Goal: Transaction & Acquisition: Purchase product/service

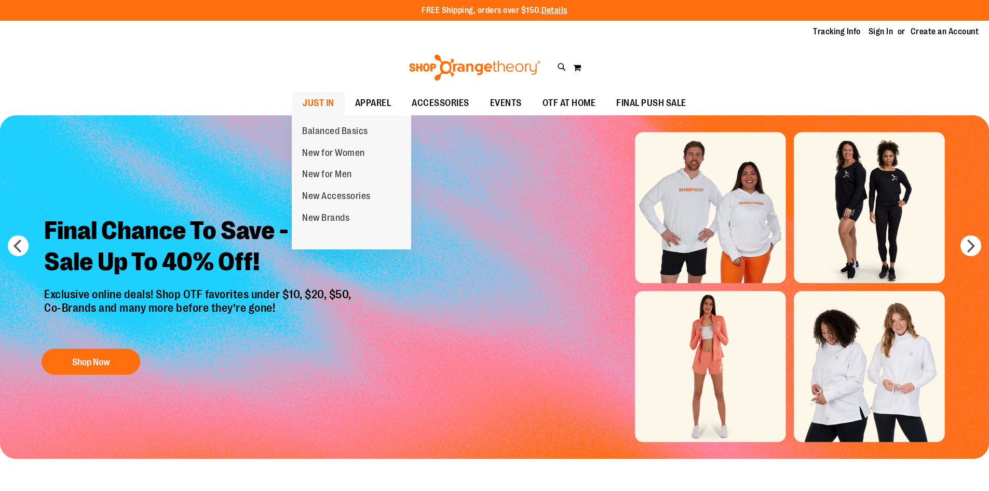
type input "**********"
click at [304, 97] on span "JUST IN" at bounding box center [319, 102] width 32 height 23
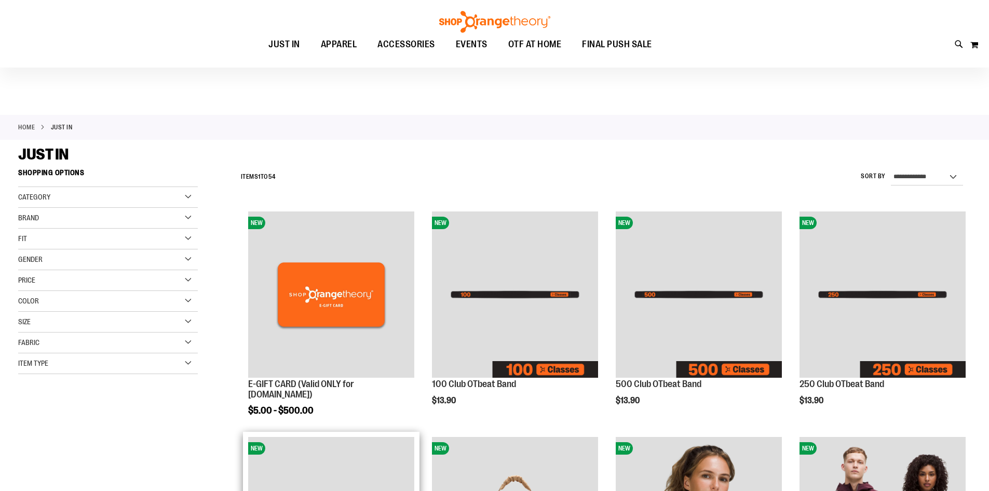
scroll to position [415, 0]
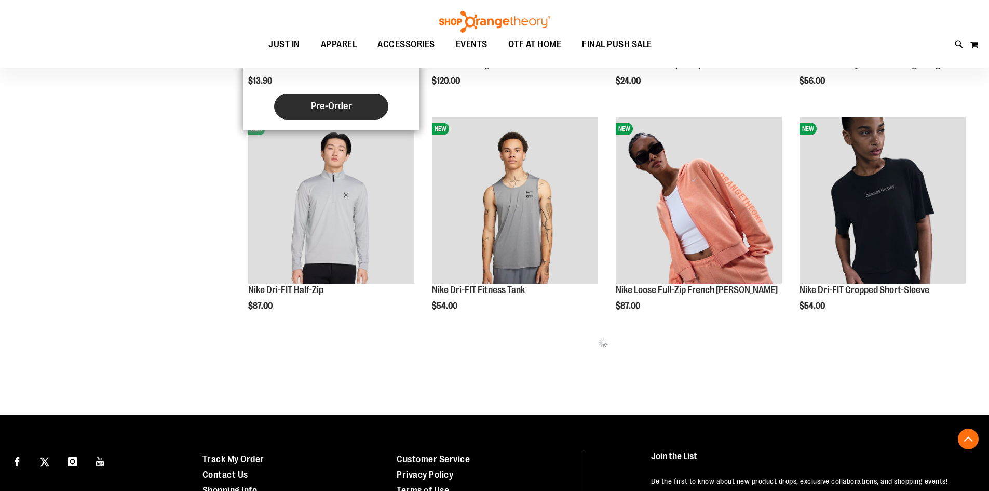
scroll to position [663, 0]
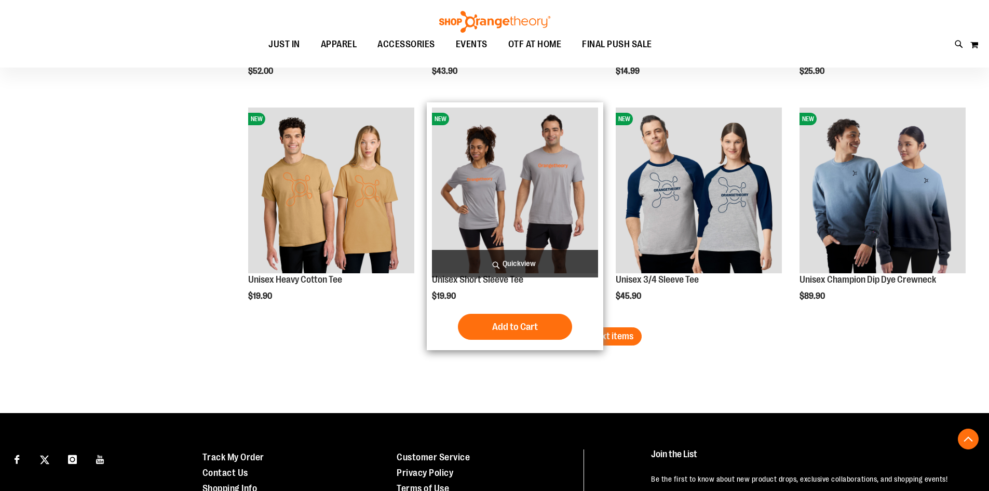
scroll to position [1910, 0]
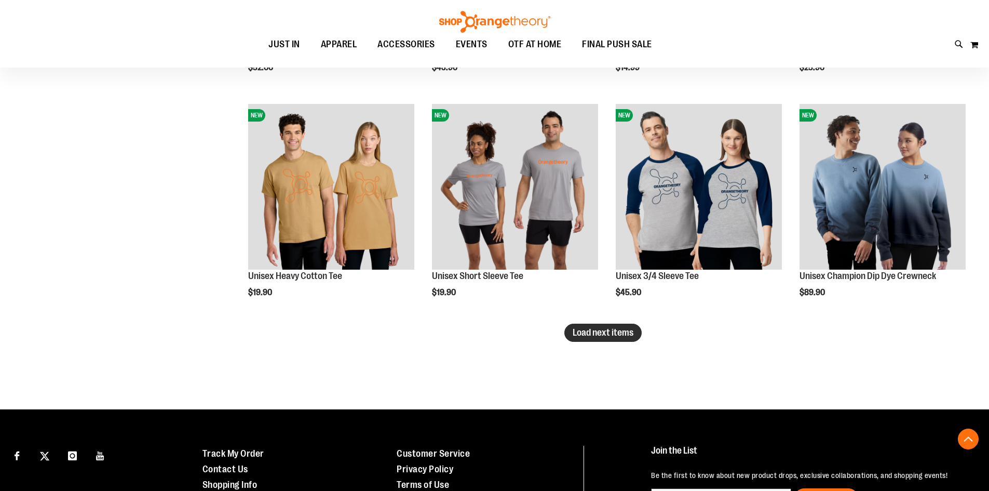
type input "**********"
click at [623, 337] on span "Load next items" at bounding box center [603, 332] width 61 height 10
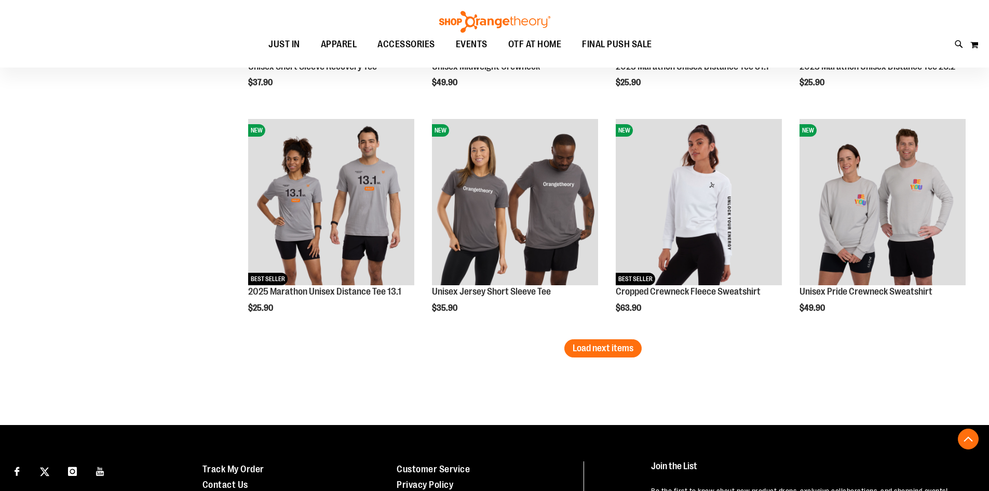
scroll to position [2638, 0]
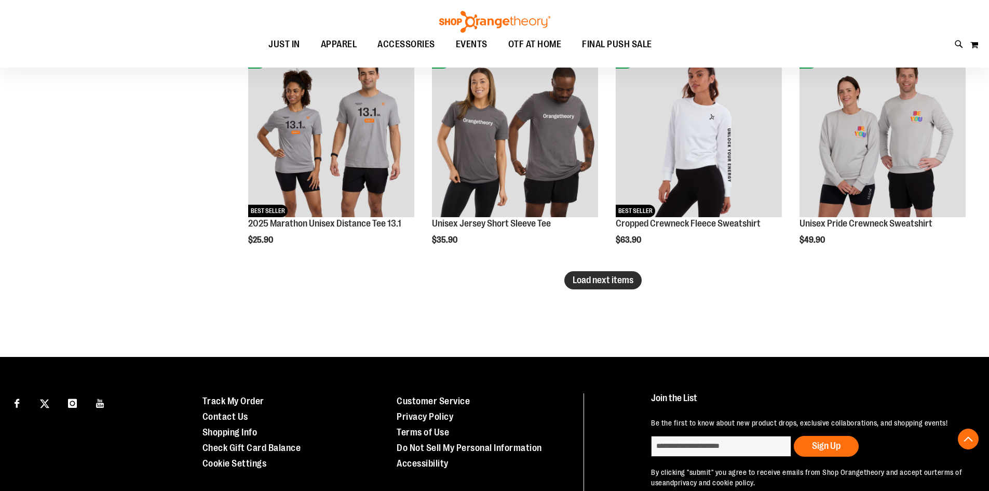
click at [608, 276] on span "Load next items" at bounding box center [603, 280] width 61 height 10
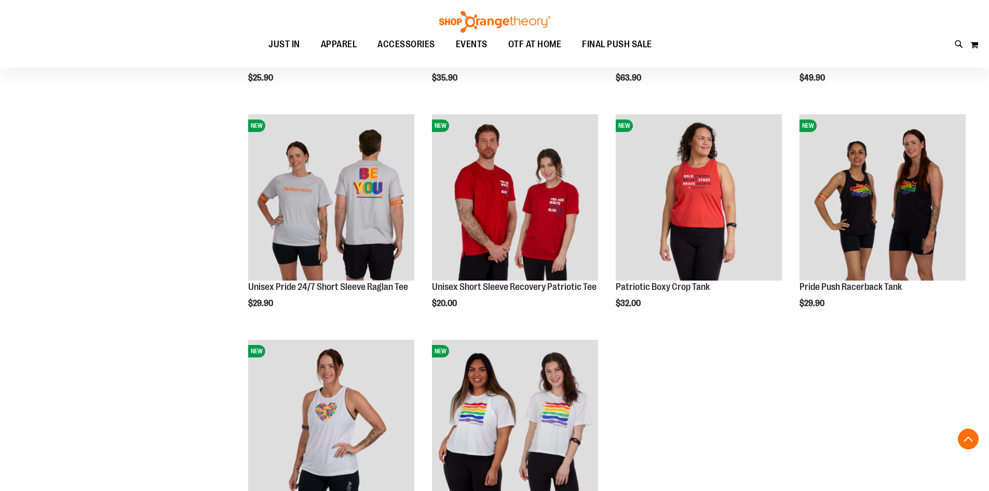
scroll to position [2766, 0]
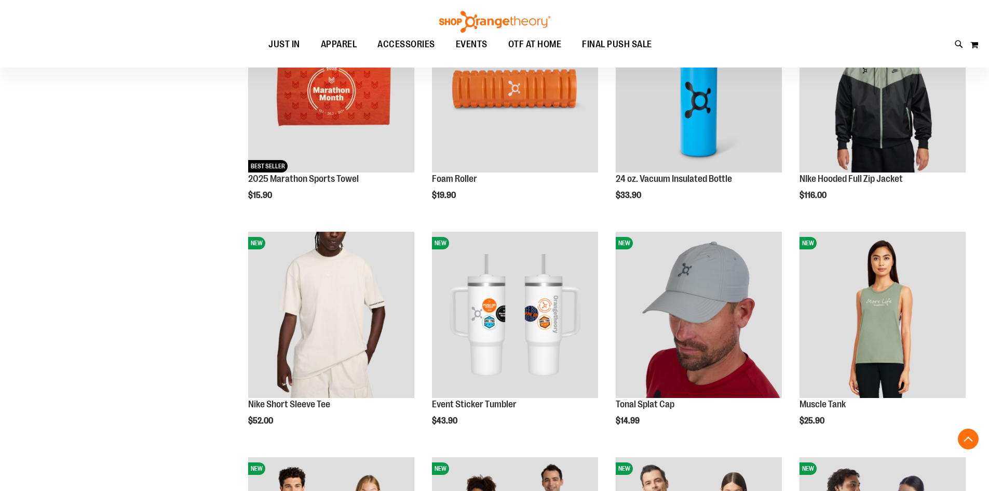
scroll to position [1416, 0]
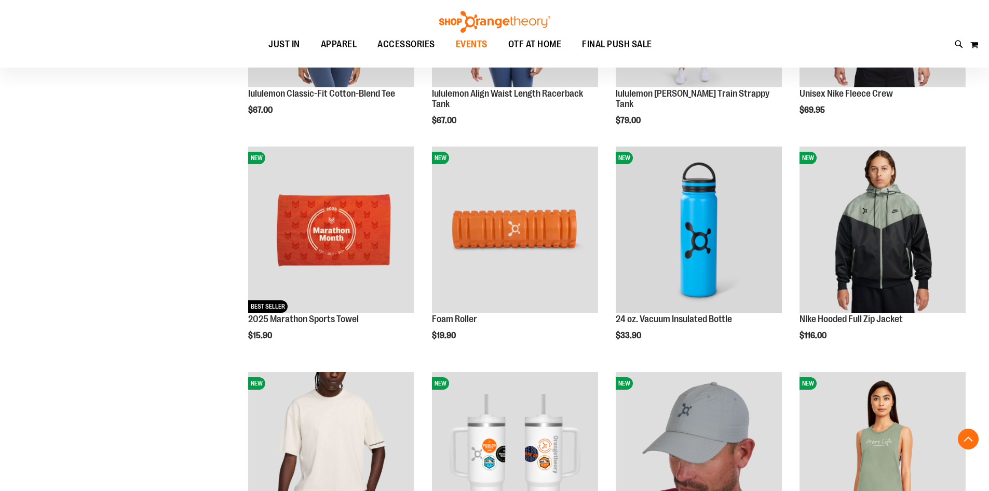
click at [477, 40] on span "EVENTS" at bounding box center [472, 44] width 32 height 23
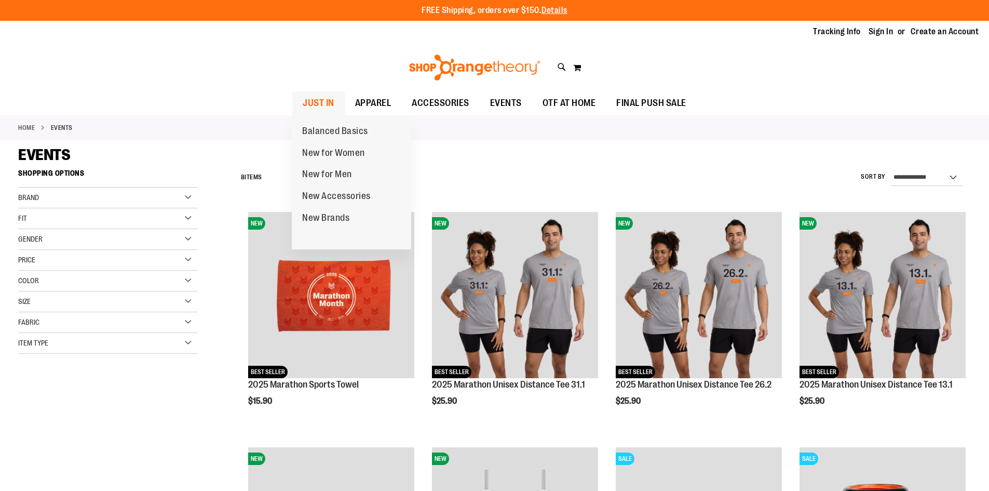
type input "**********"
click at [331, 100] on span "JUST IN" at bounding box center [319, 102] width 32 height 23
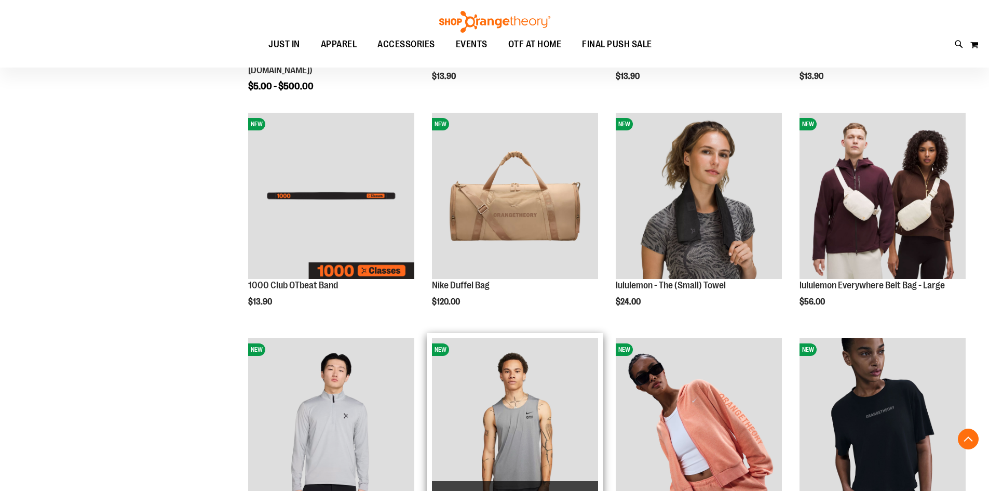
scroll to position [311, 0]
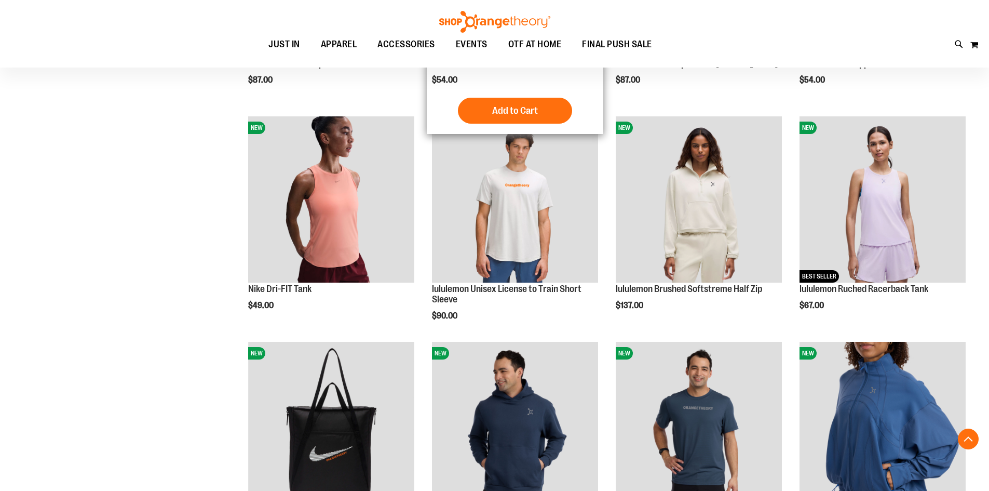
scroll to position [778, 0]
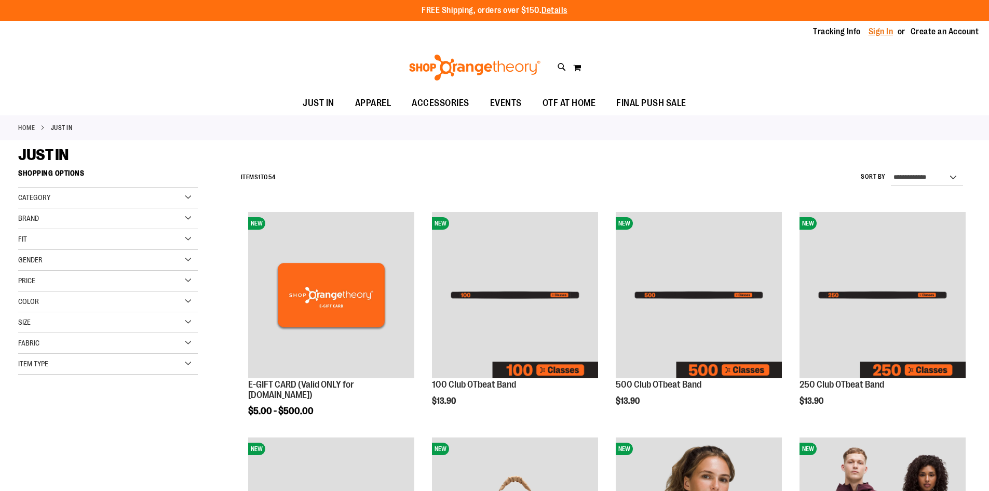
type input "**********"
click at [883, 32] on link "Sign In" at bounding box center [881, 31] width 25 height 11
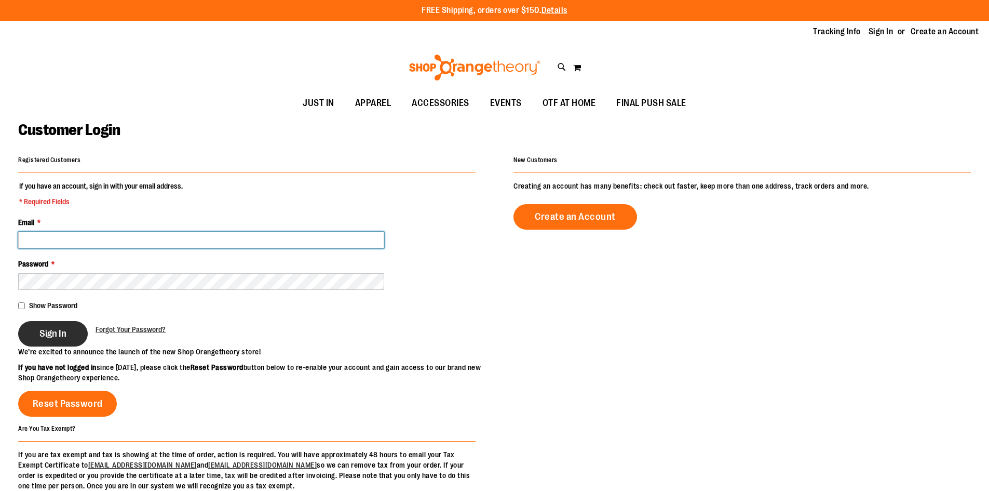
type input "**********"
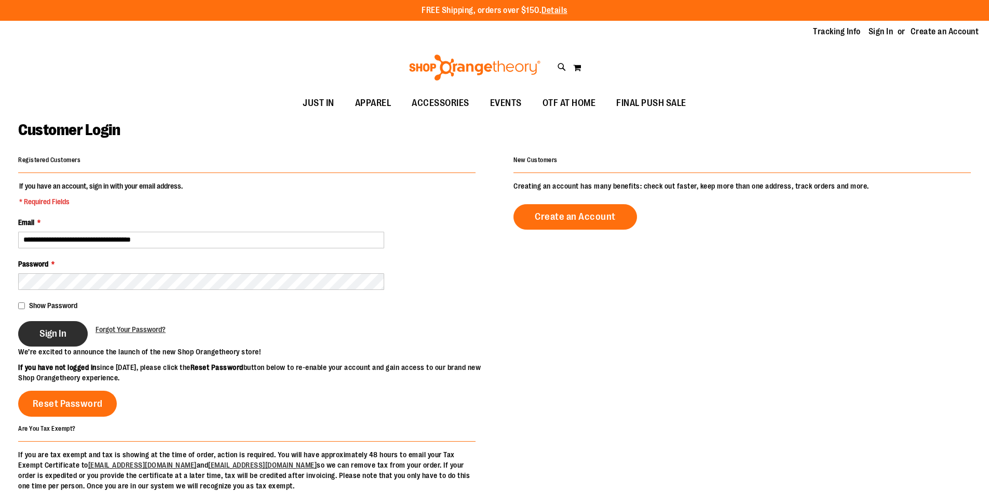
type input "**********"
click at [36, 340] on button "Sign In" at bounding box center [53, 333] width 70 height 25
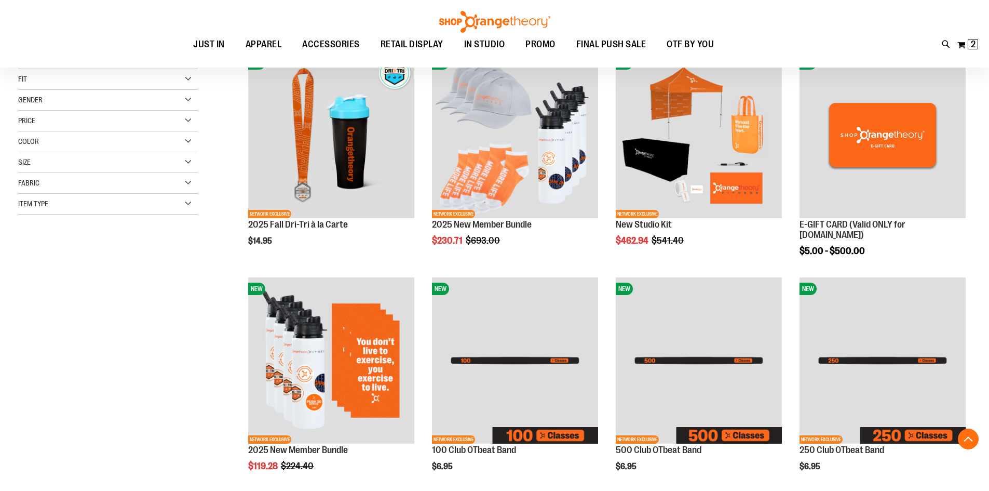
scroll to position [207, 0]
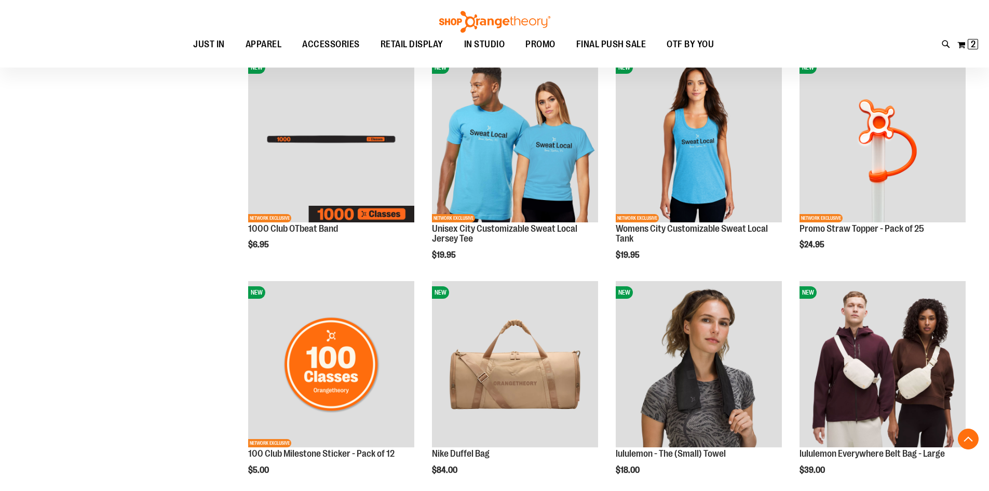
scroll to position [623, 0]
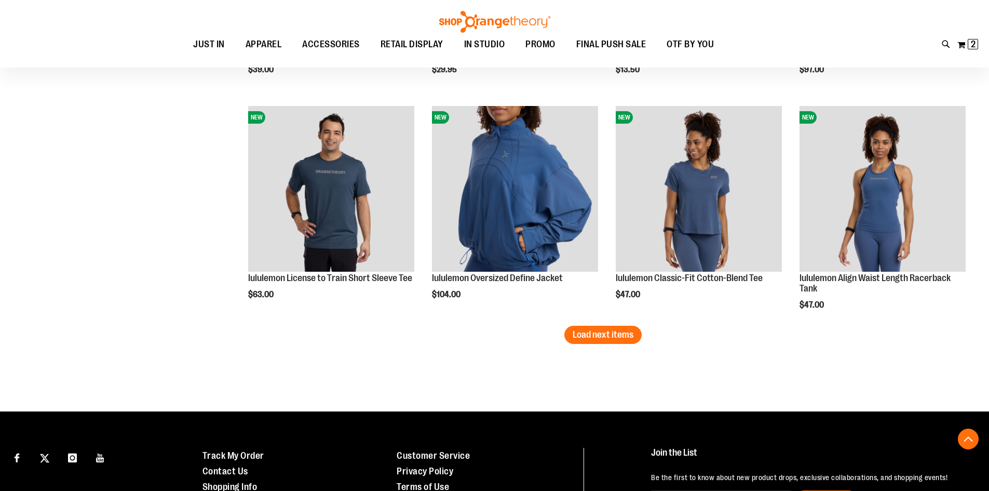
scroll to position [2022, 0]
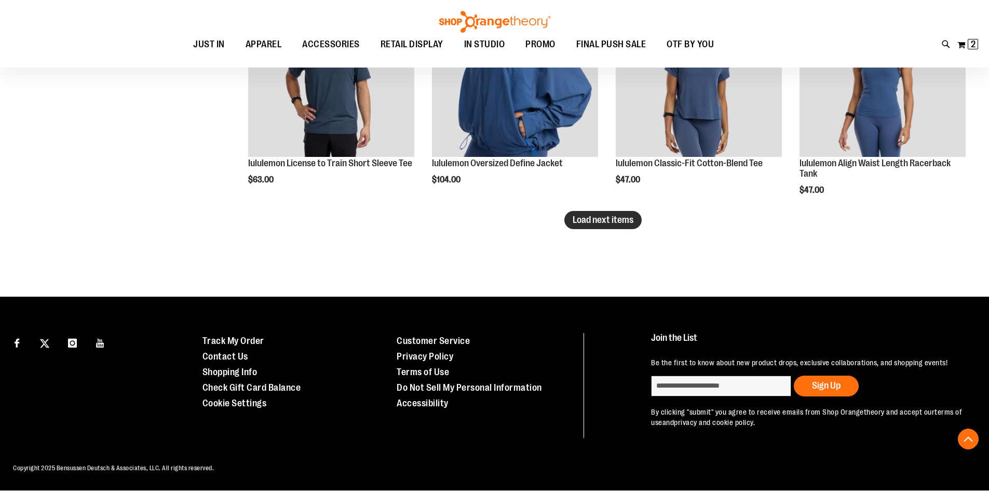
type input "**********"
click at [611, 226] on button "Load next items" at bounding box center [603, 220] width 77 height 18
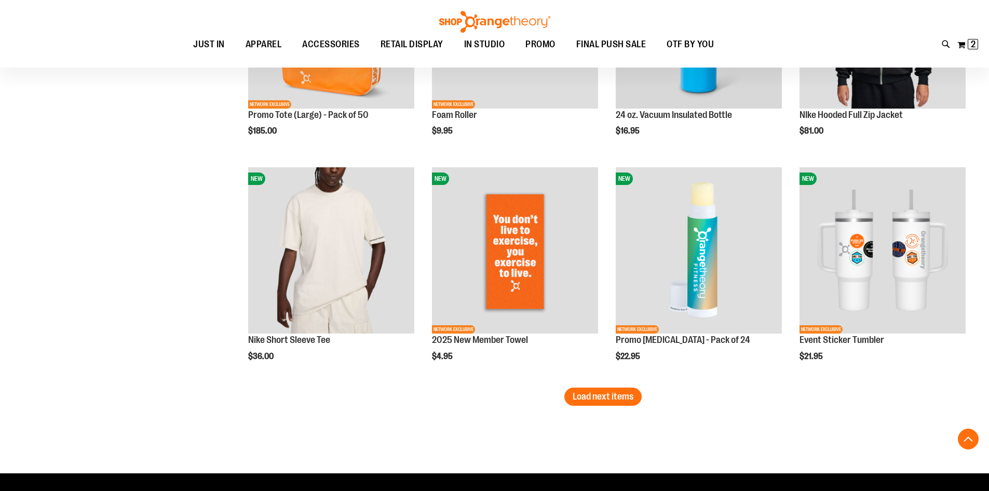
scroll to position [2542, 0]
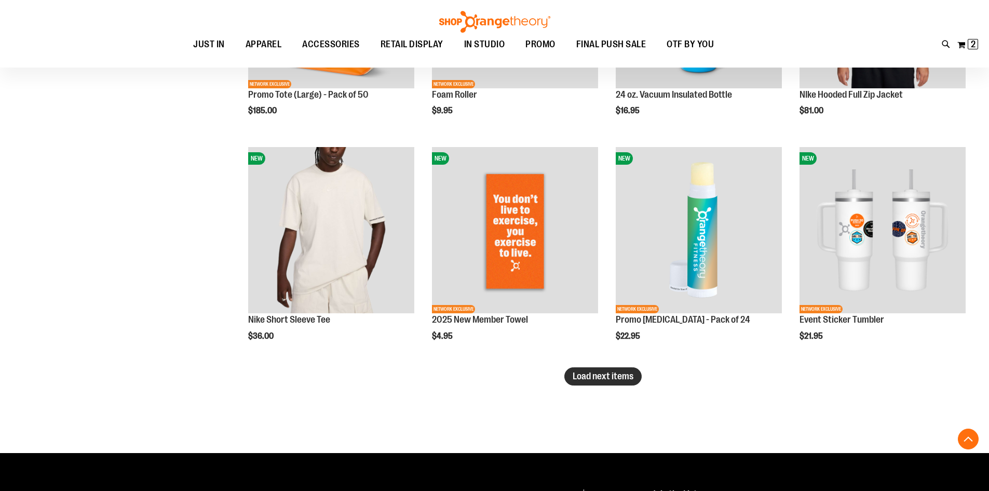
click at [585, 372] on span "Load next items" at bounding box center [603, 376] width 61 height 10
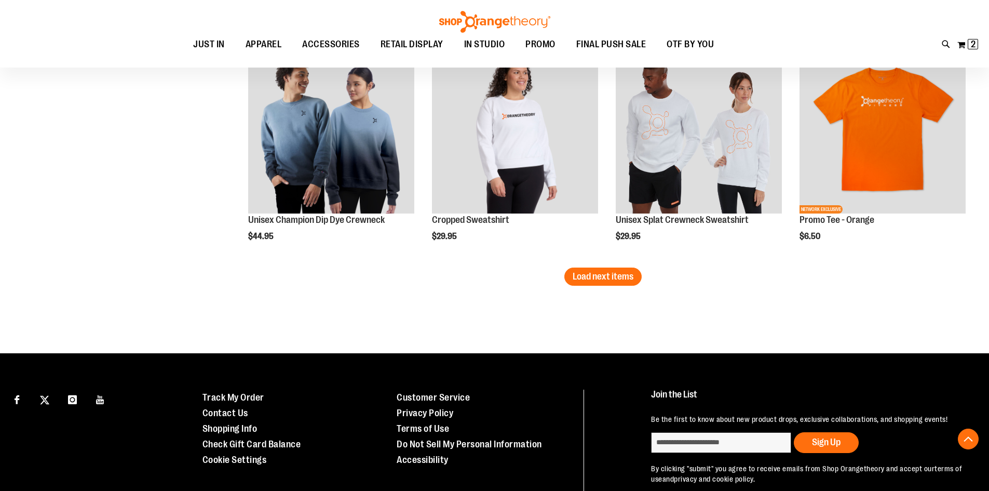
scroll to position [3321, 0]
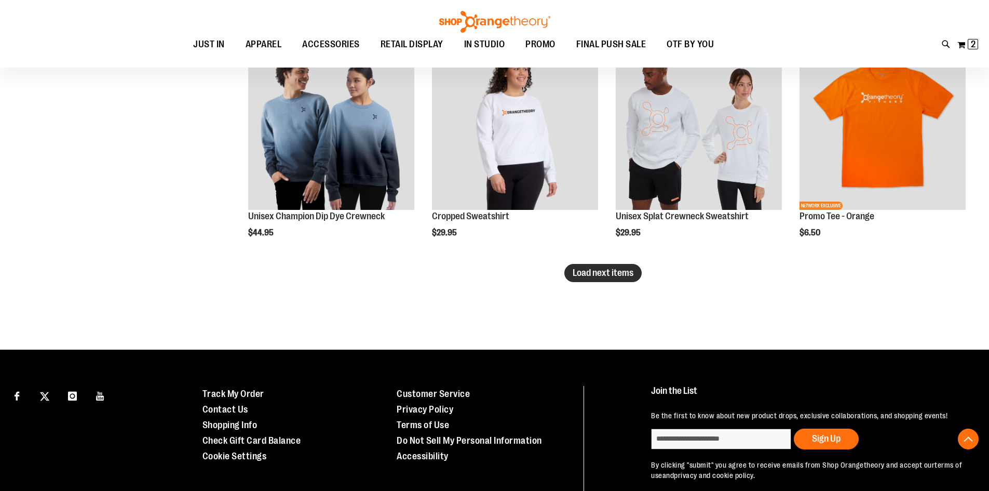
click at [586, 279] on button "Load next items" at bounding box center [603, 273] width 77 height 18
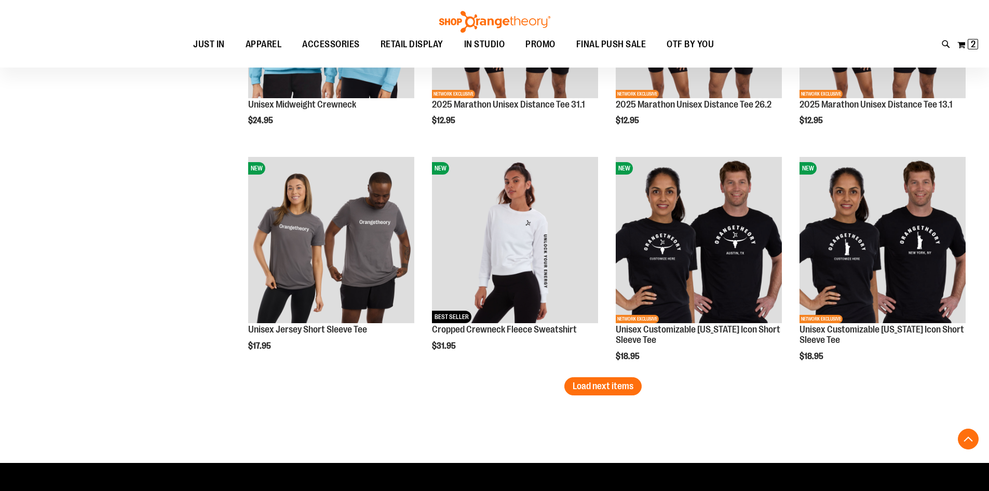
scroll to position [3892, 0]
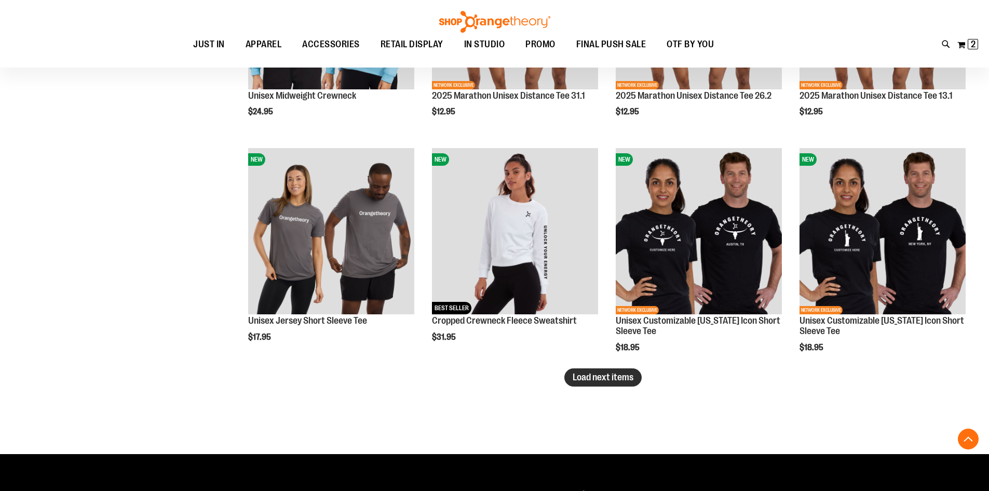
click at [587, 380] on span "Load next items" at bounding box center [603, 377] width 61 height 10
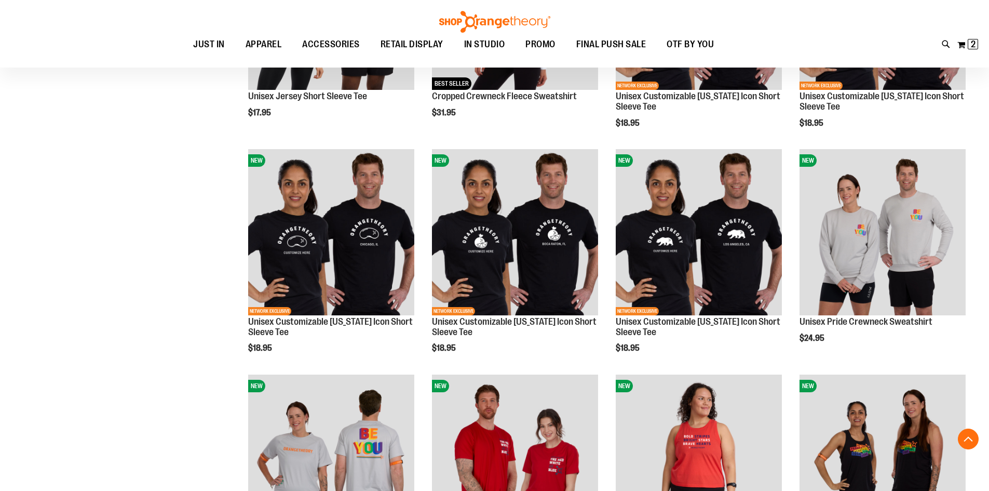
scroll to position [4152, 0]
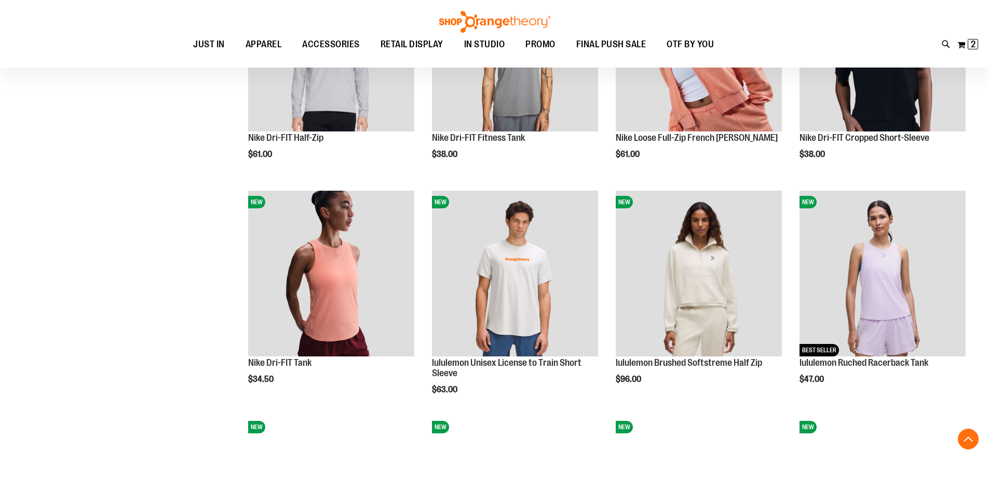
scroll to position [1139, 0]
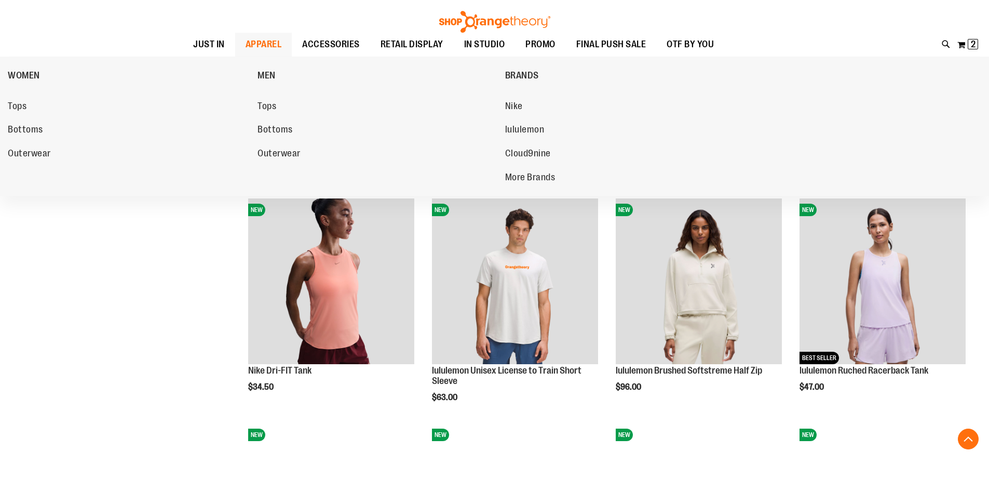
click at [248, 44] on span "APPAREL" at bounding box center [264, 44] width 36 height 23
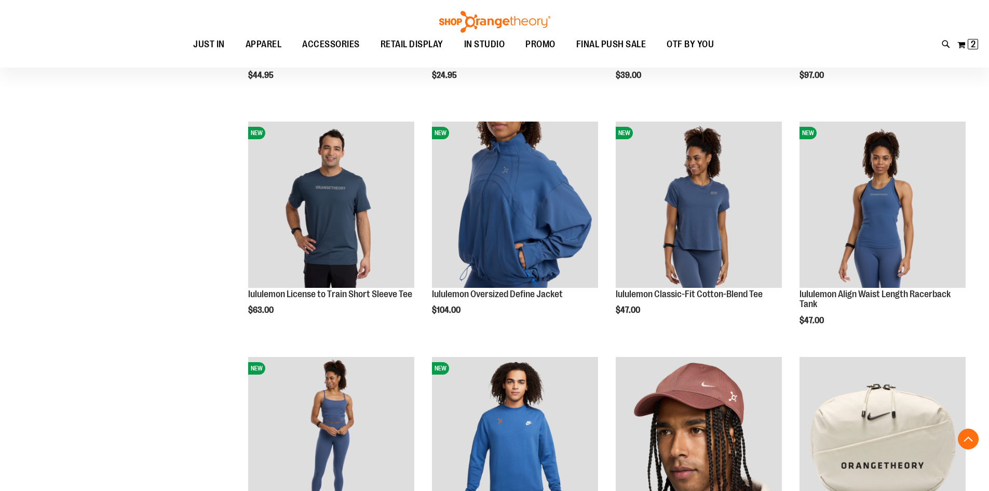
scroll to position [1057, 0]
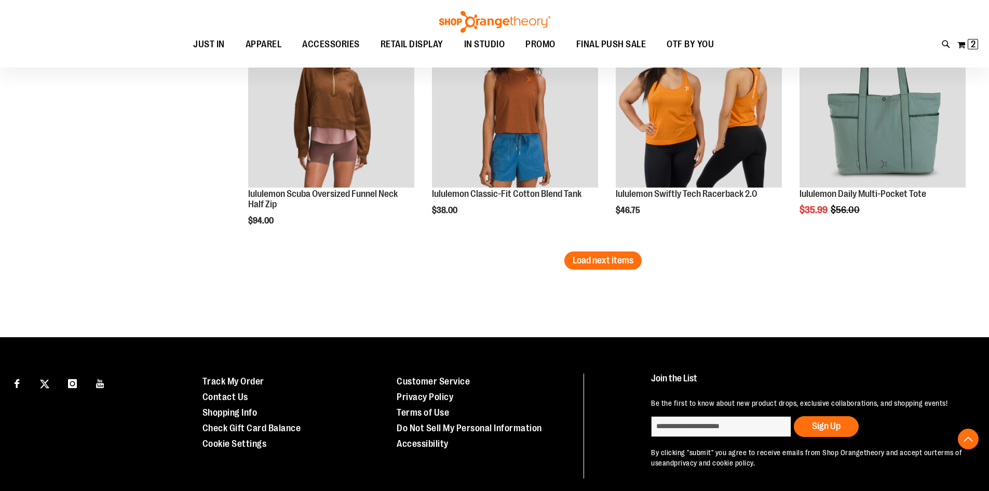
scroll to position [2096, 0]
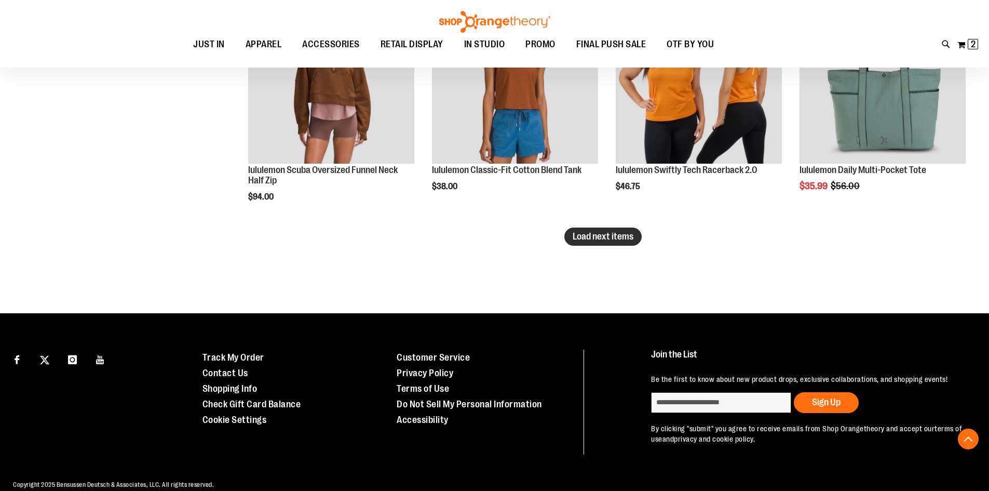
type input "**********"
click at [589, 232] on span "Load next items" at bounding box center [603, 236] width 61 height 10
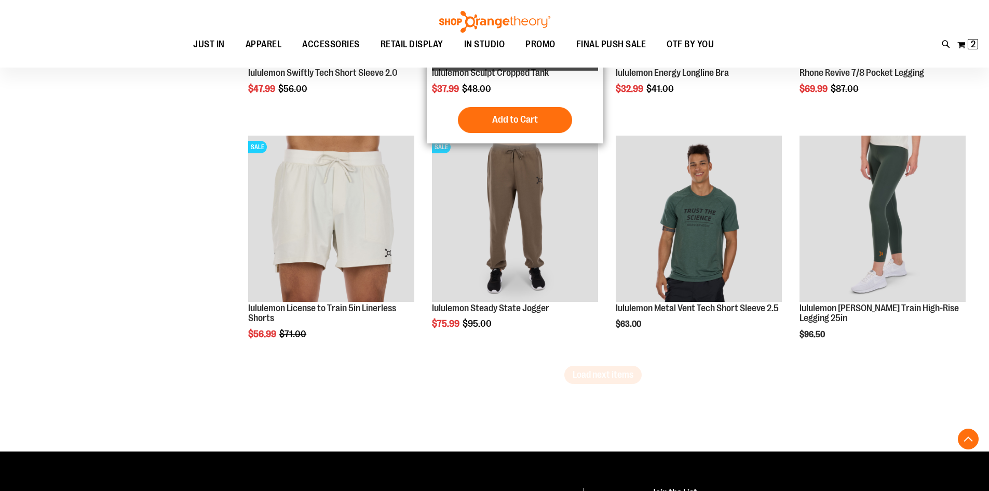
scroll to position [2667, 0]
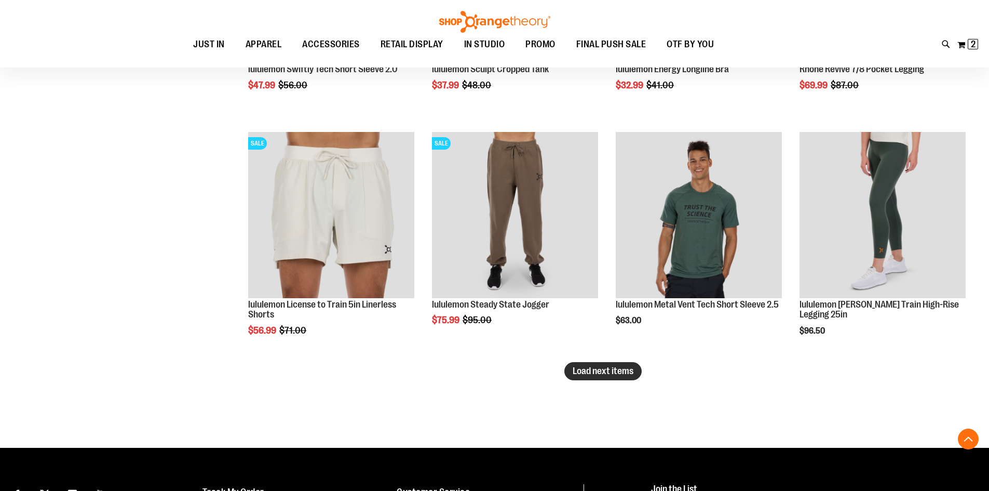
click at [617, 368] on span "Load next items" at bounding box center [603, 371] width 61 height 10
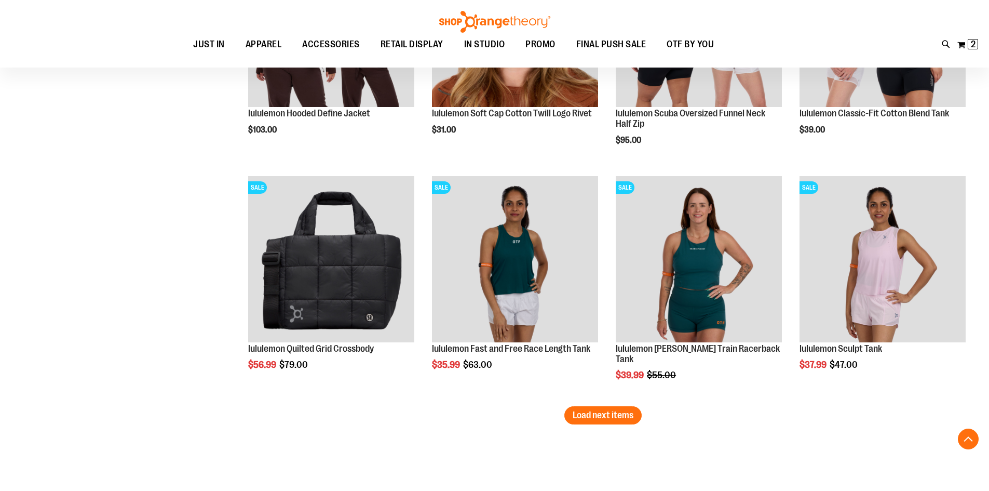
scroll to position [3342, 0]
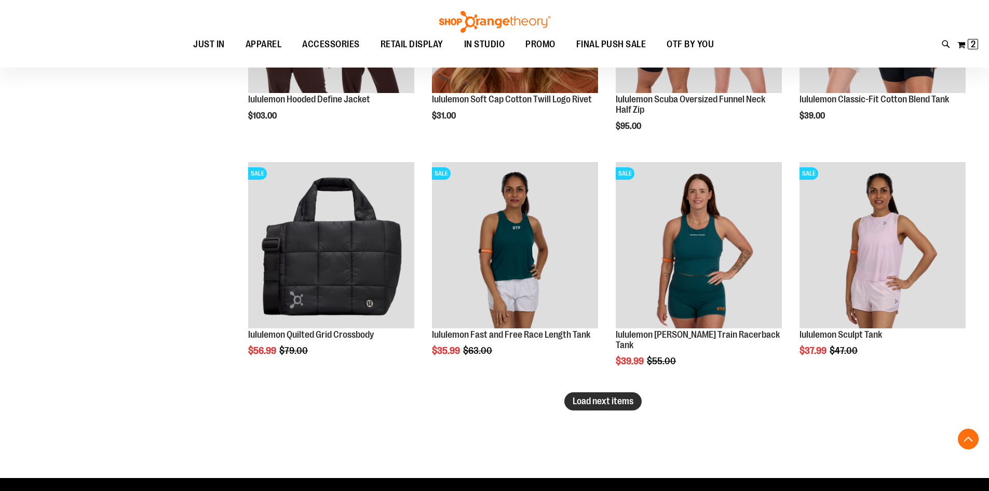
click at [609, 397] on span "Load next items" at bounding box center [603, 401] width 61 height 10
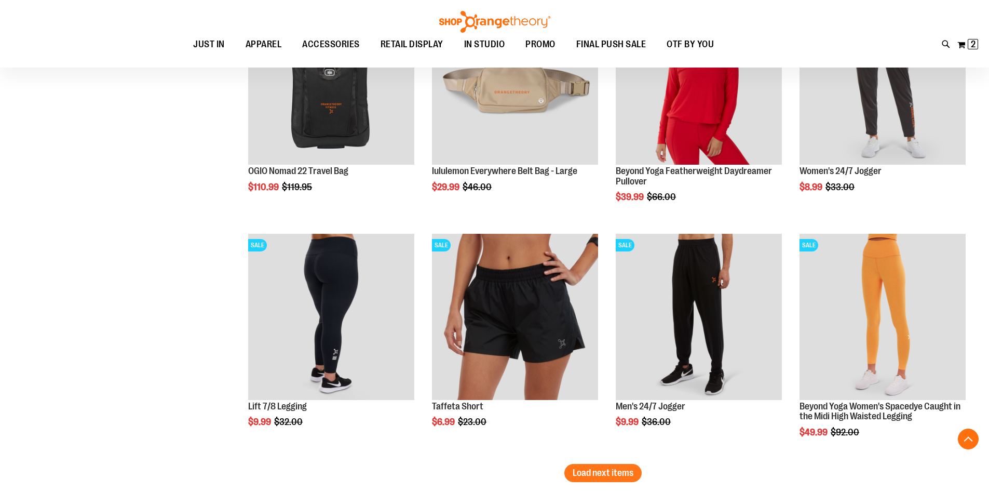
scroll to position [4017, 0]
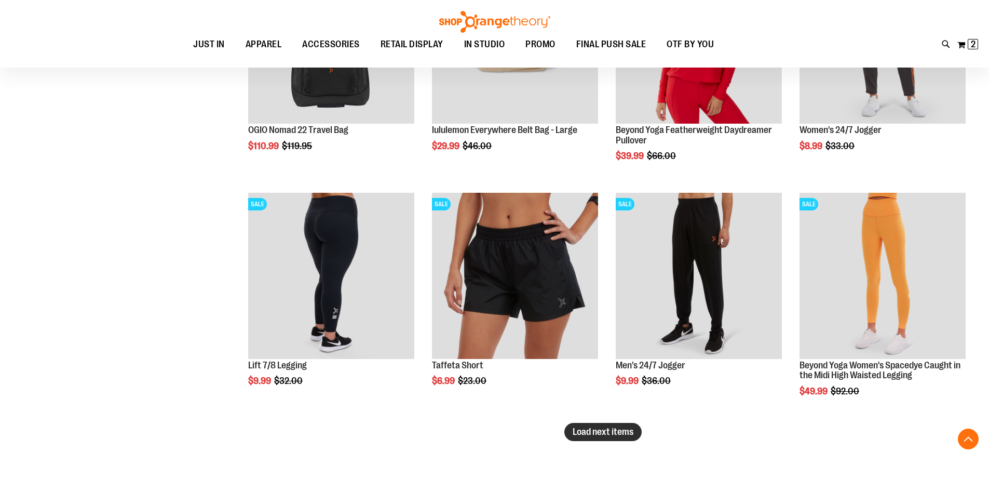
click at [607, 433] on span "Load next items" at bounding box center [603, 431] width 61 height 10
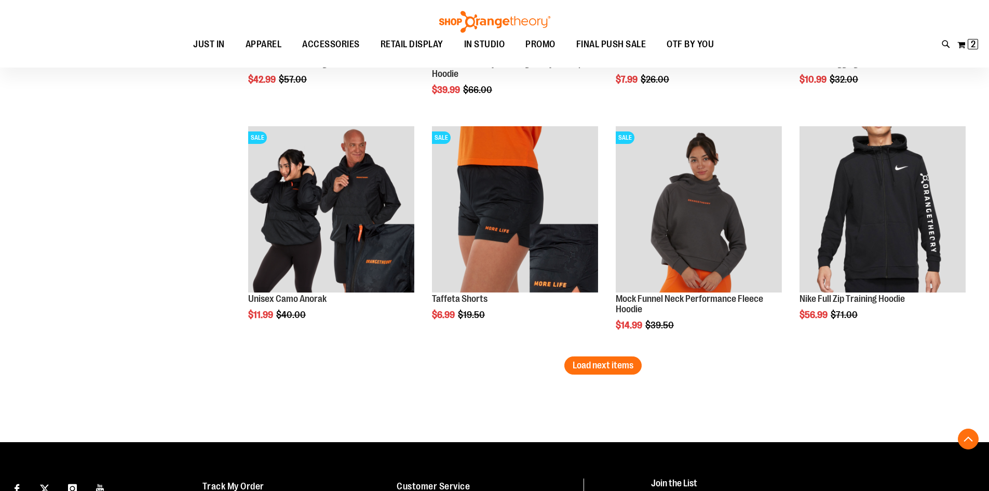
scroll to position [4796, 0]
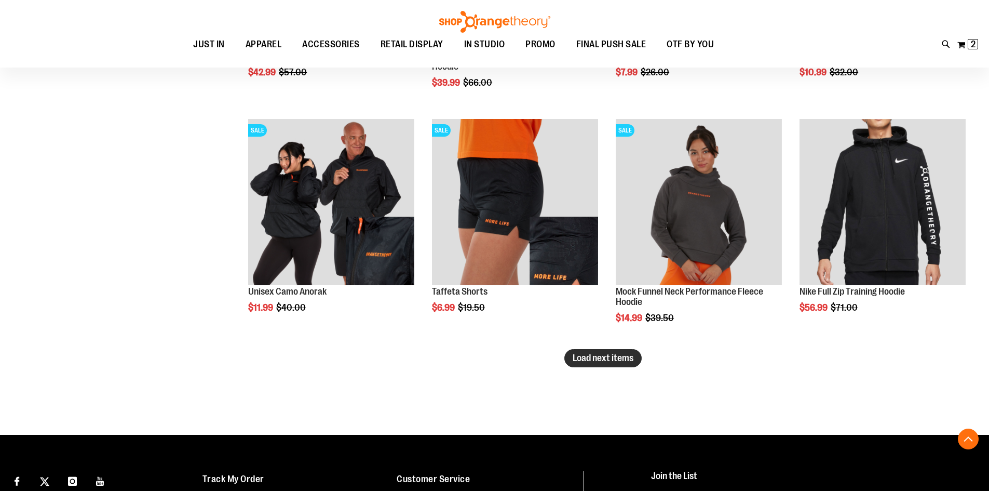
click at [593, 357] on span "Load next items" at bounding box center [603, 358] width 61 height 10
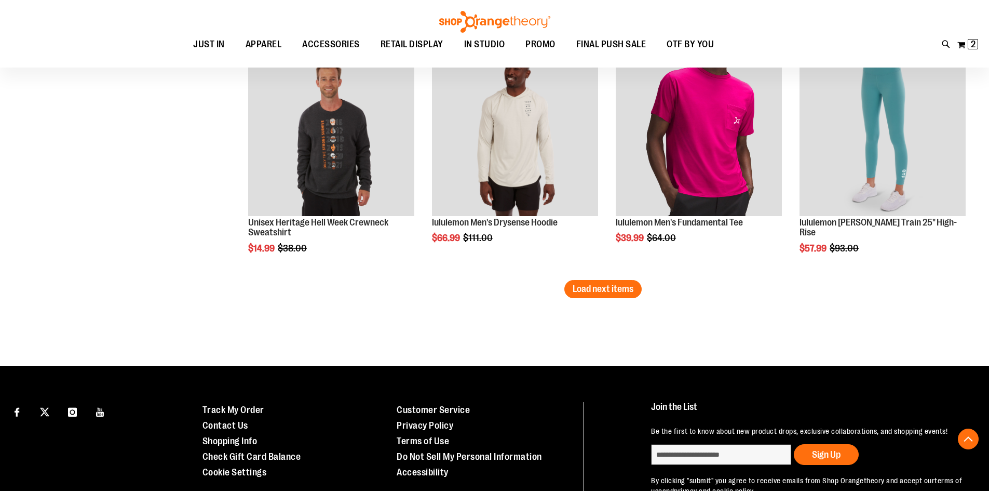
scroll to position [5575, 0]
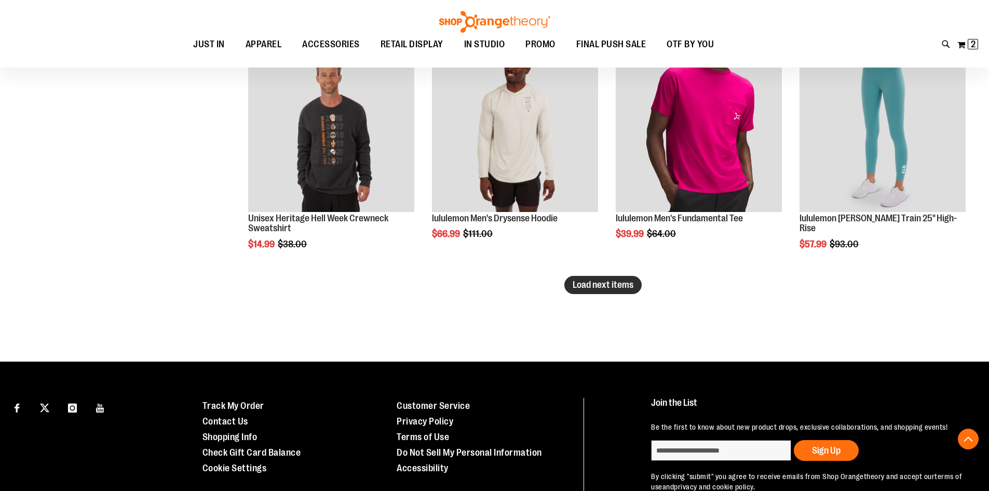
click at [616, 284] on span "Load next items" at bounding box center [603, 284] width 61 height 10
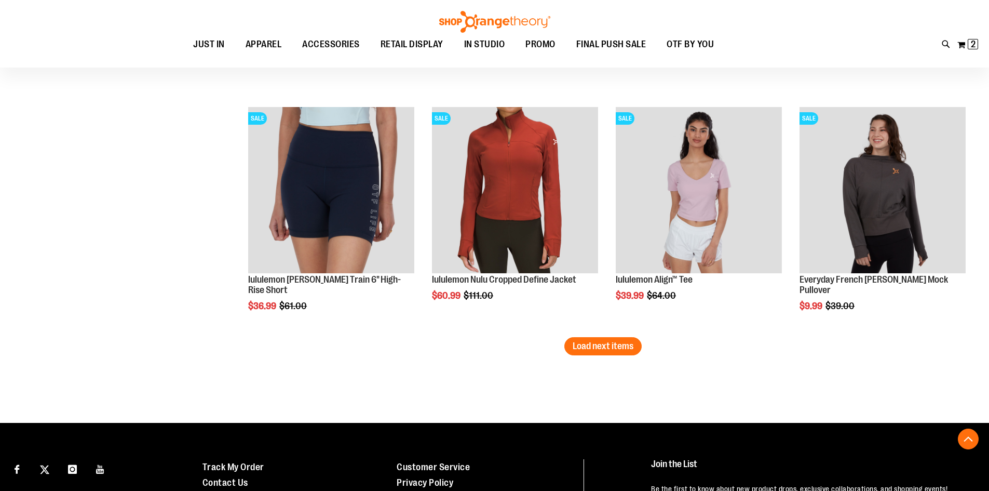
scroll to position [6255, 0]
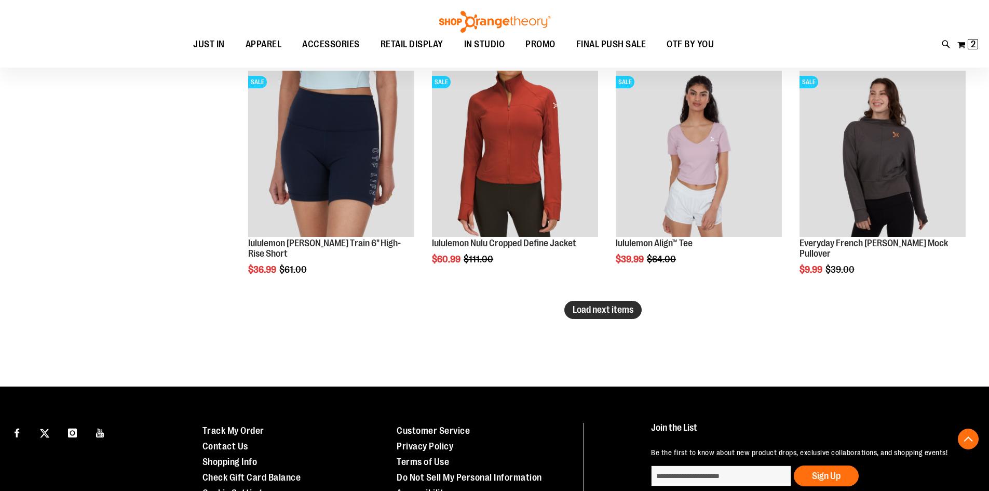
click at [597, 314] on span "Load next items" at bounding box center [603, 309] width 61 height 10
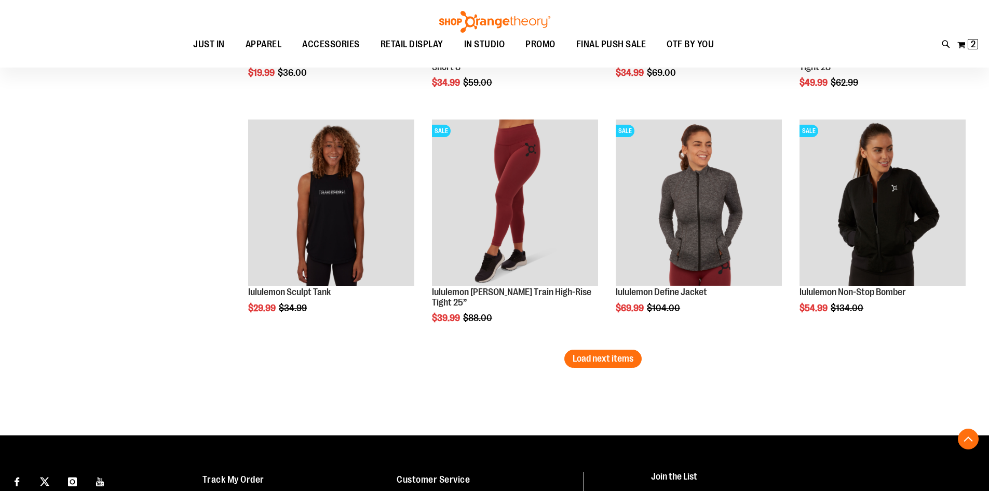
scroll to position [6930, 0]
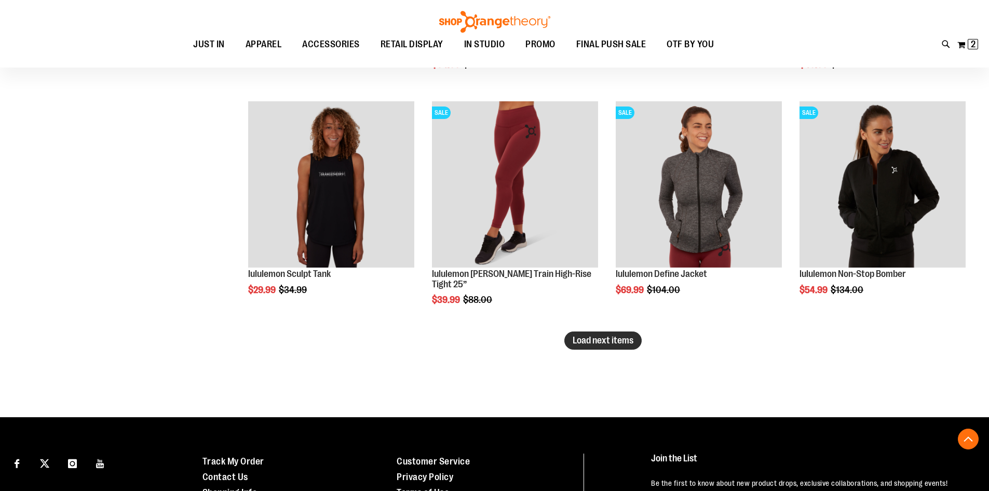
click at [606, 343] on span "Load next items" at bounding box center [603, 340] width 61 height 10
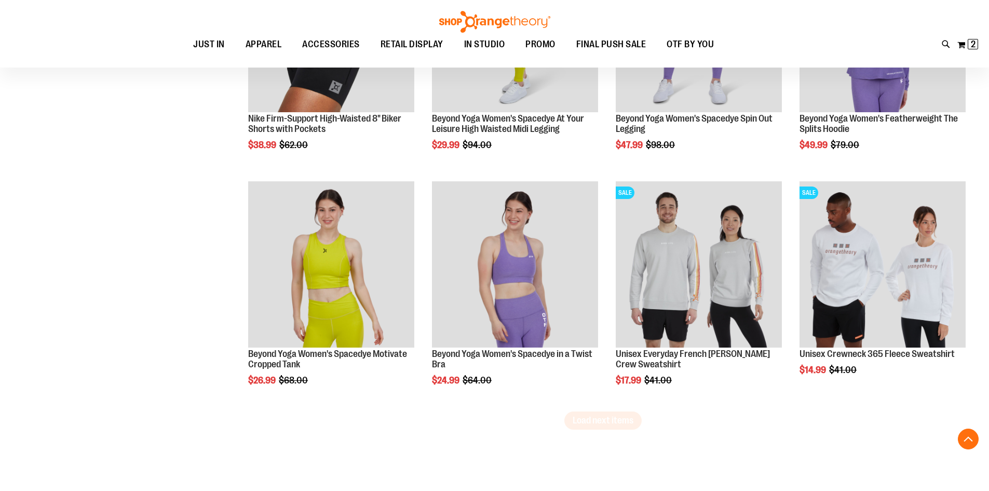
scroll to position [7606, 0]
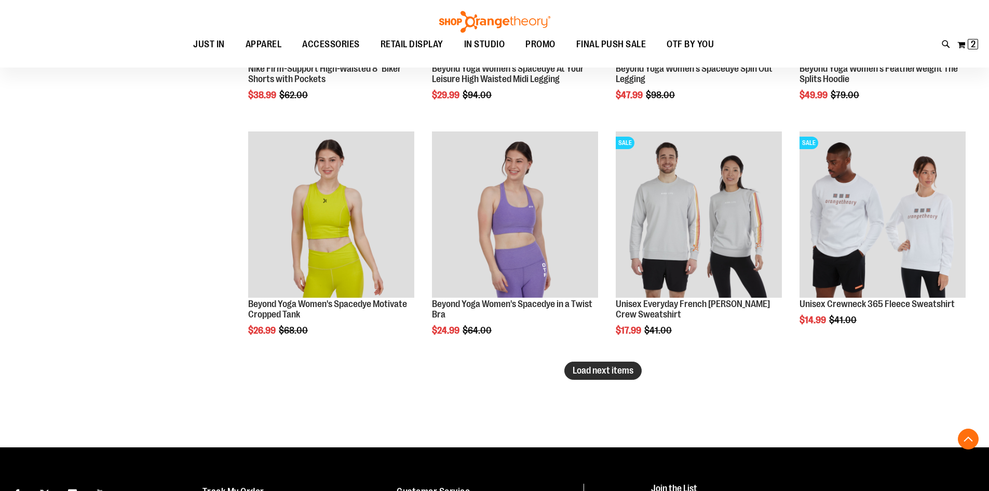
click at [603, 370] on span "Load next items" at bounding box center [603, 370] width 61 height 10
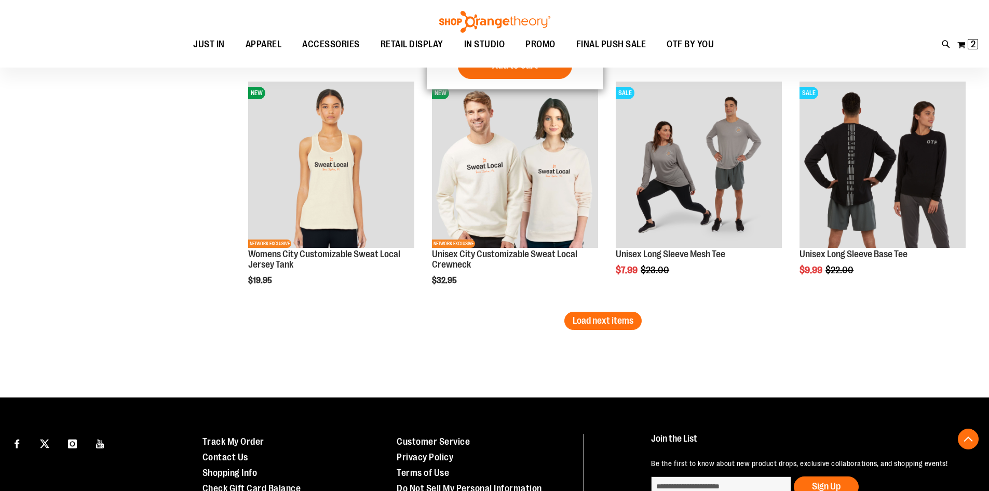
scroll to position [8385, 0]
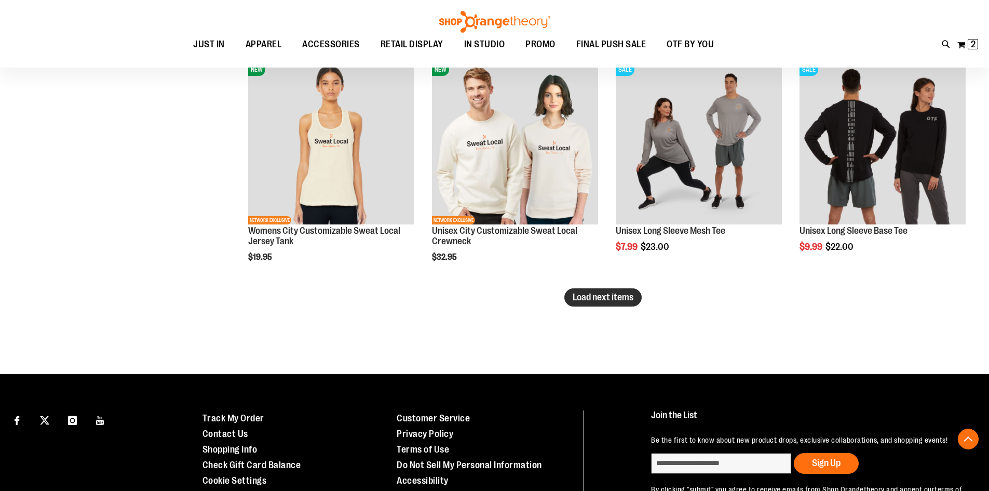
click at [599, 301] on span "Load next items" at bounding box center [603, 297] width 61 height 10
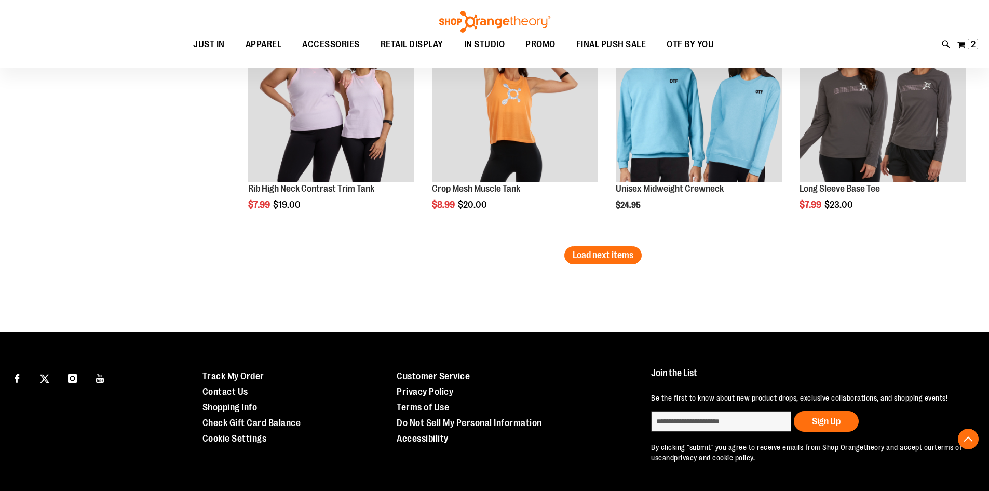
scroll to position [9164, 0]
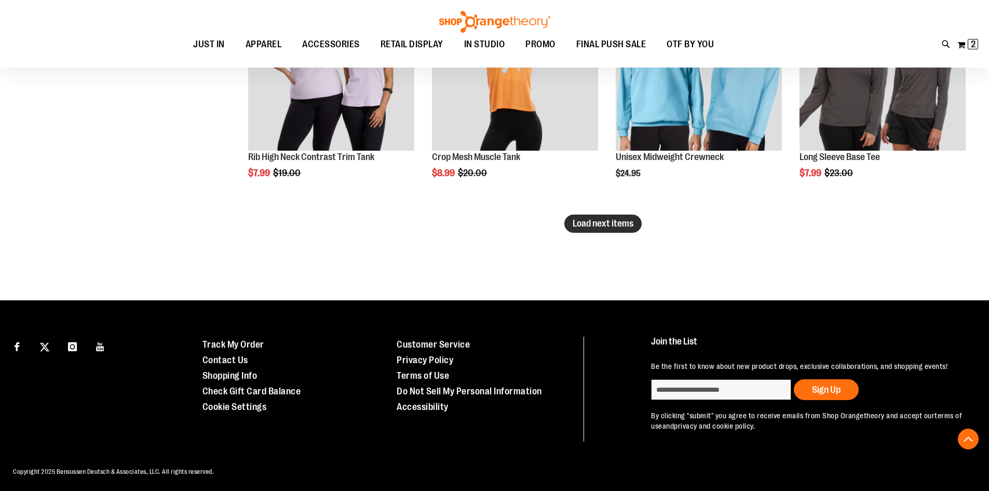
click at [614, 224] on span "Load next items" at bounding box center [603, 223] width 61 height 10
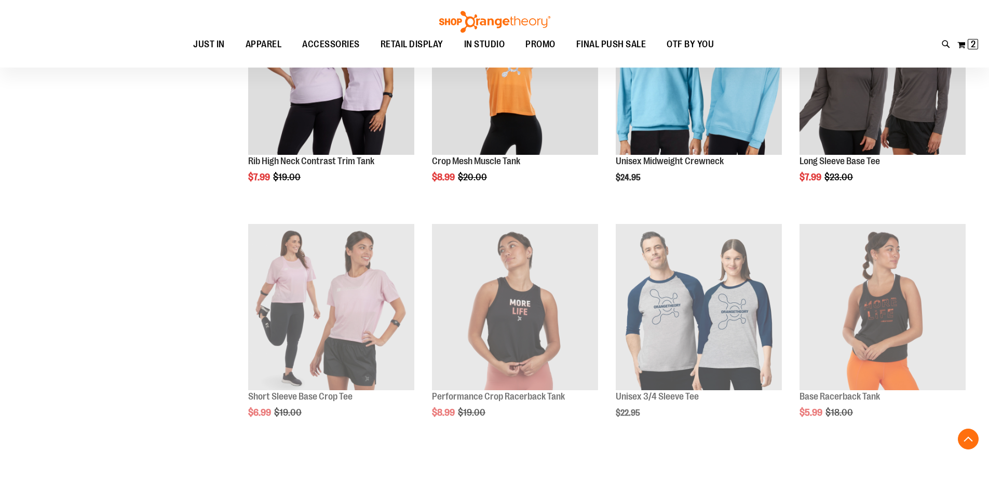
scroll to position [9164, 0]
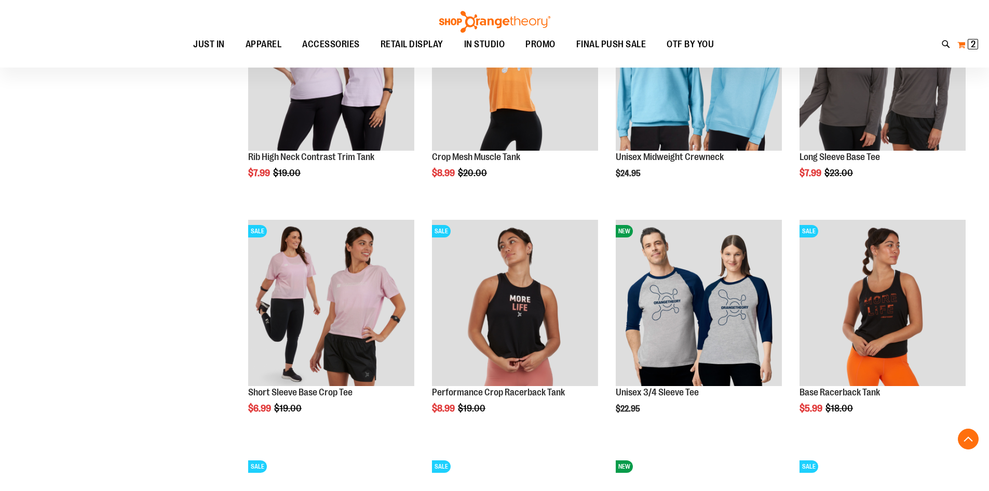
click at [974, 50] on button "My Cart 2 2 items" at bounding box center [968, 44] width 22 height 17
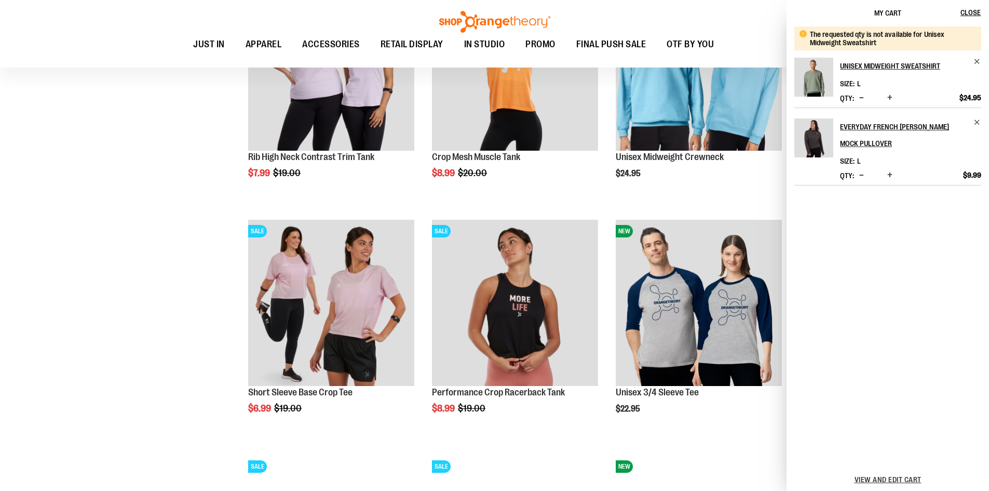
click at [736, 21] on div "Toggle Nav Search Popular Suggestions Advanced Search" at bounding box center [494, 34] width 989 height 68
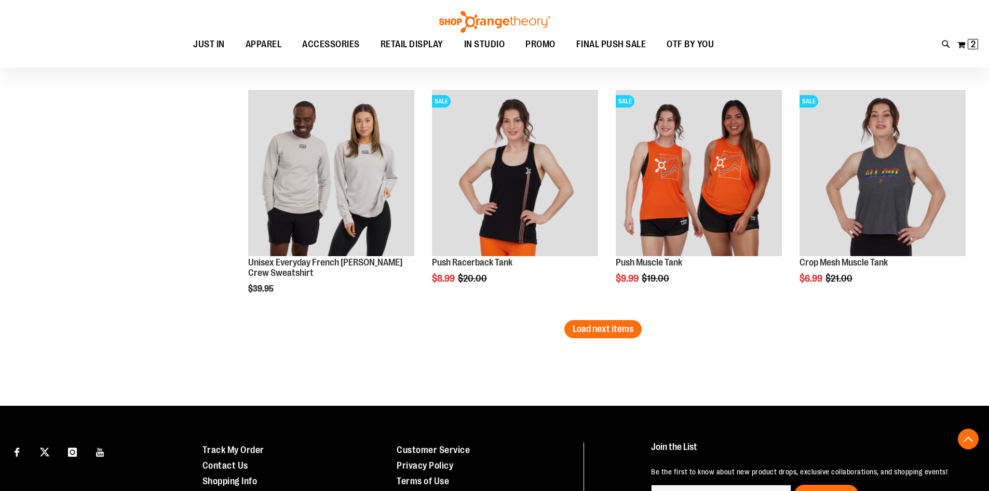
scroll to position [9787, 0]
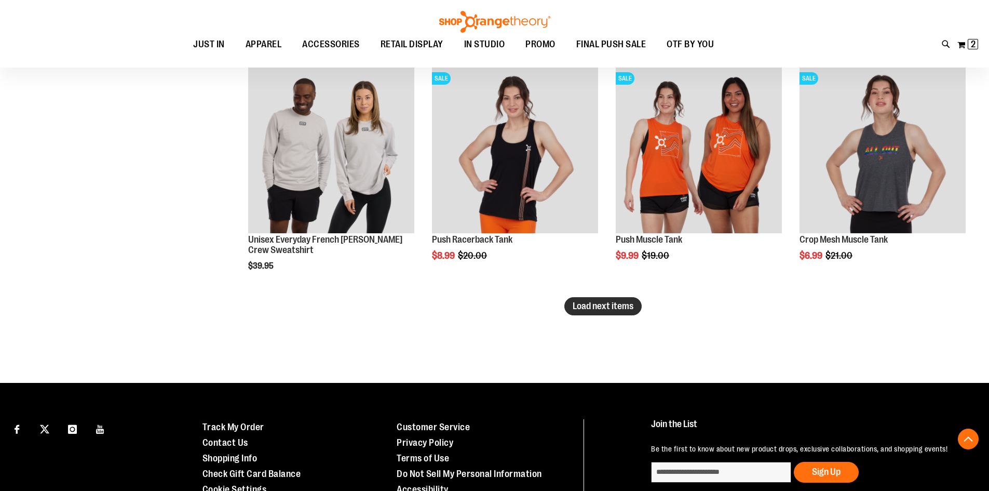
click at [614, 308] on span "Load next items" at bounding box center [603, 306] width 61 height 10
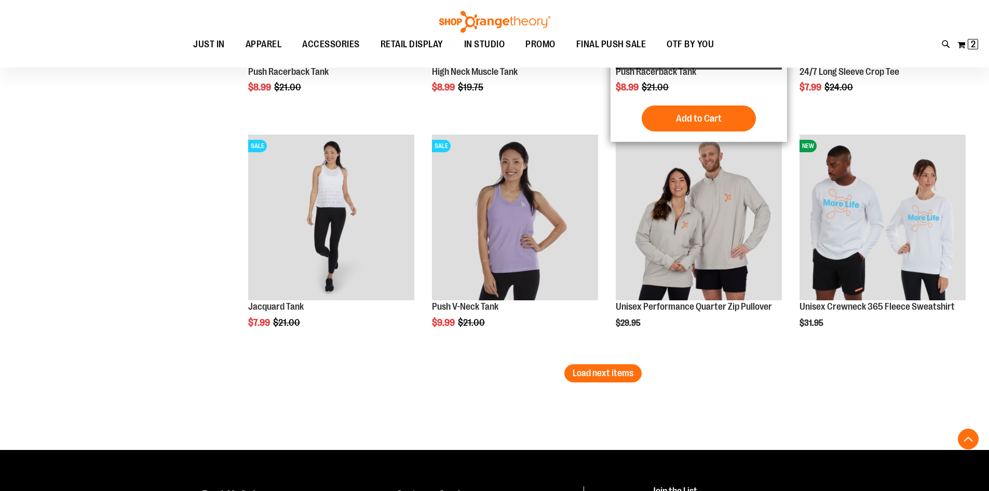
scroll to position [10462, 0]
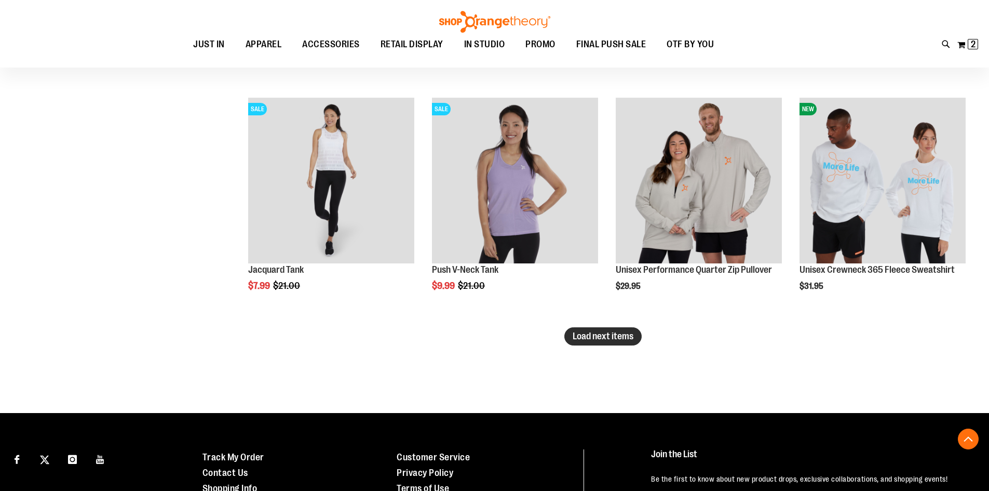
click at [593, 338] on span "Load next items" at bounding box center [603, 336] width 61 height 10
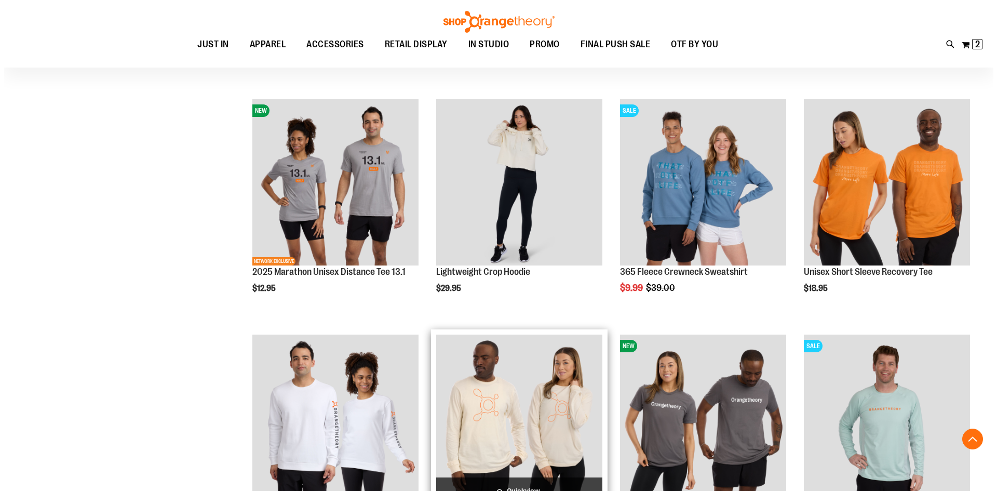
scroll to position [10929, 0]
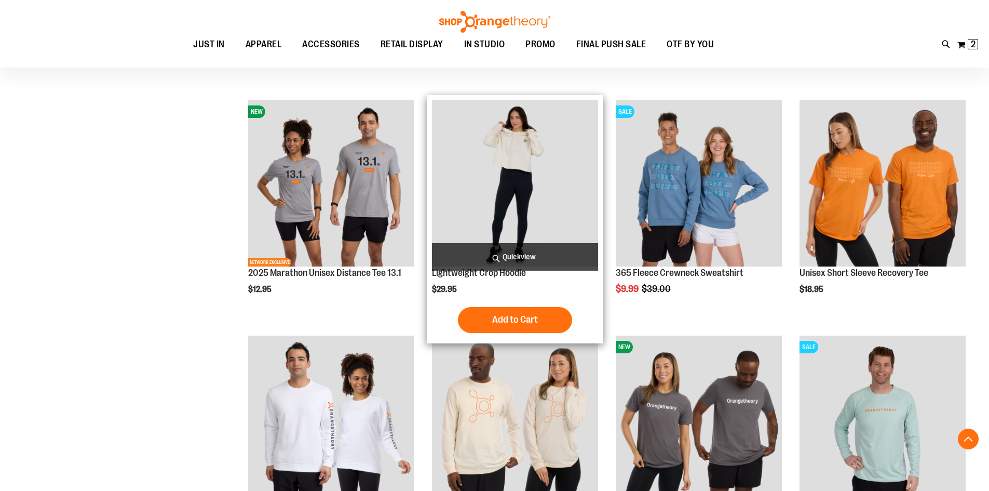
click at [518, 257] on span "Quickview" at bounding box center [515, 257] width 166 height 28
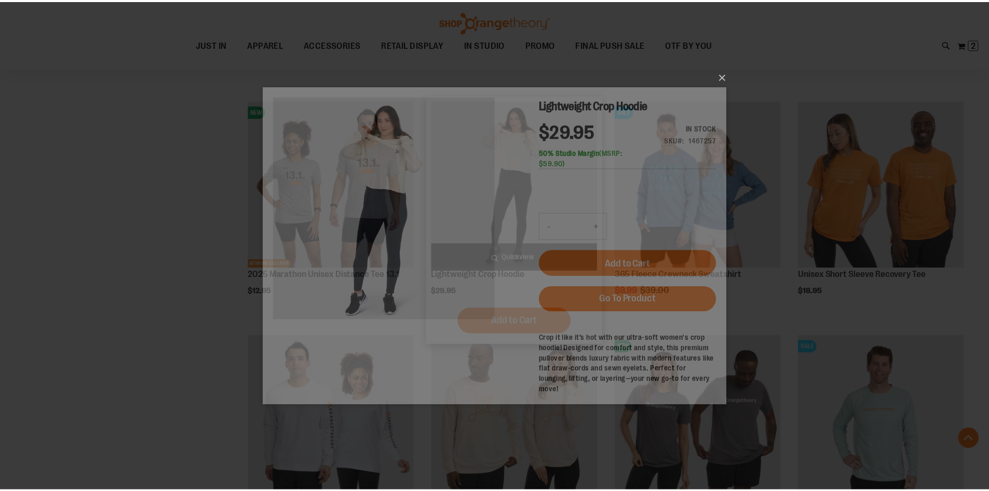
scroll to position [0, 0]
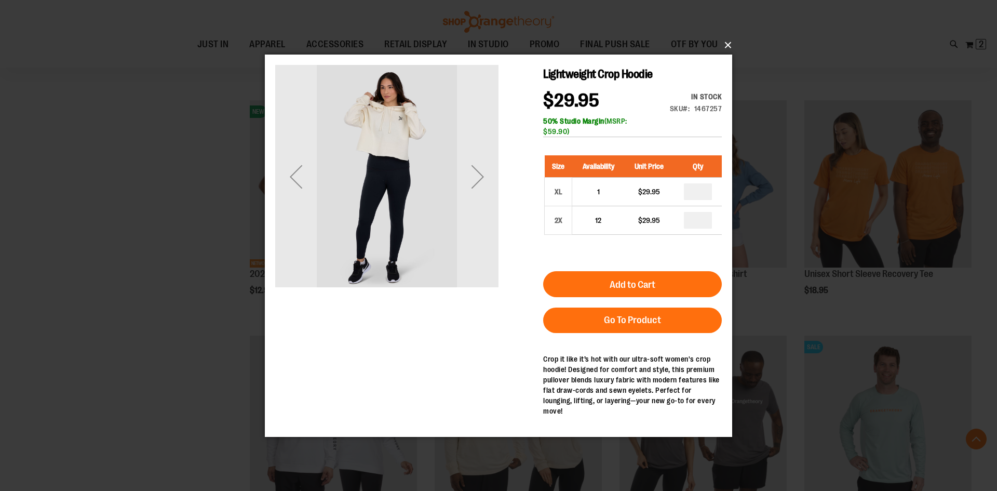
click at [731, 49] on button "×" at bounding box center [501, 45] width 467 height 23
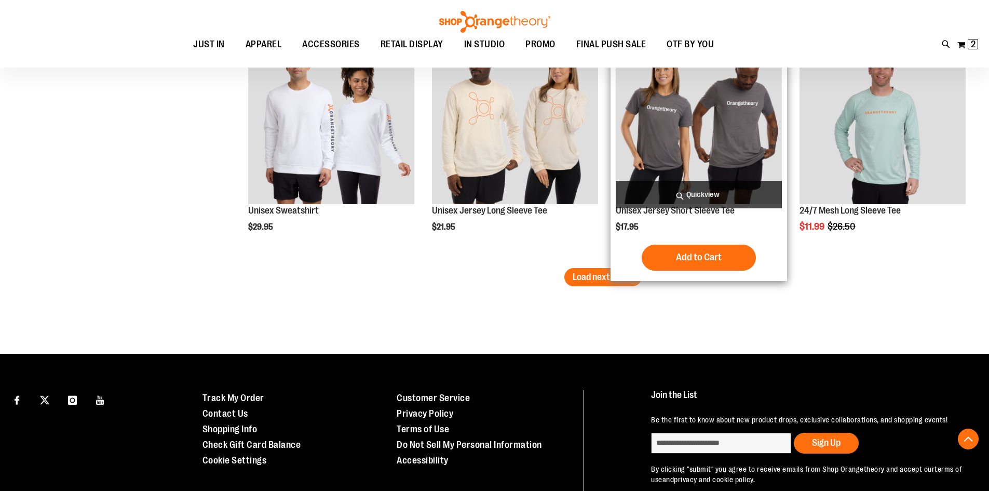
scroll to position [11241, 0]
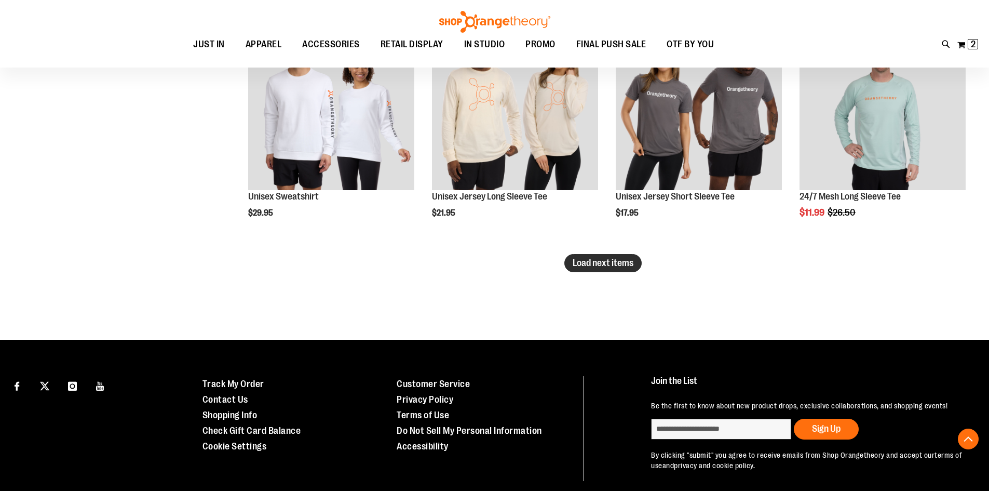
click at [593, 266] on span "Load next items" at bounding box center [603, 263] width 61 height 10
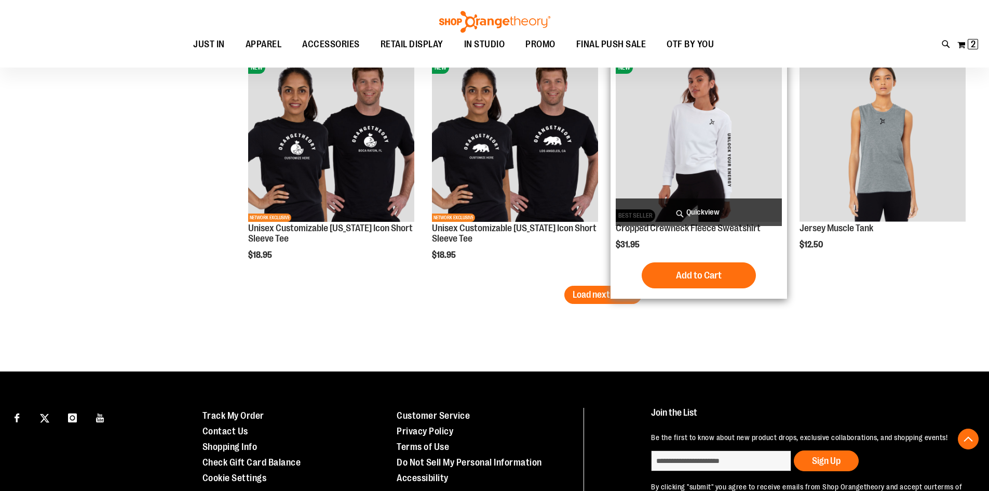
scroll to position [11916, 0]
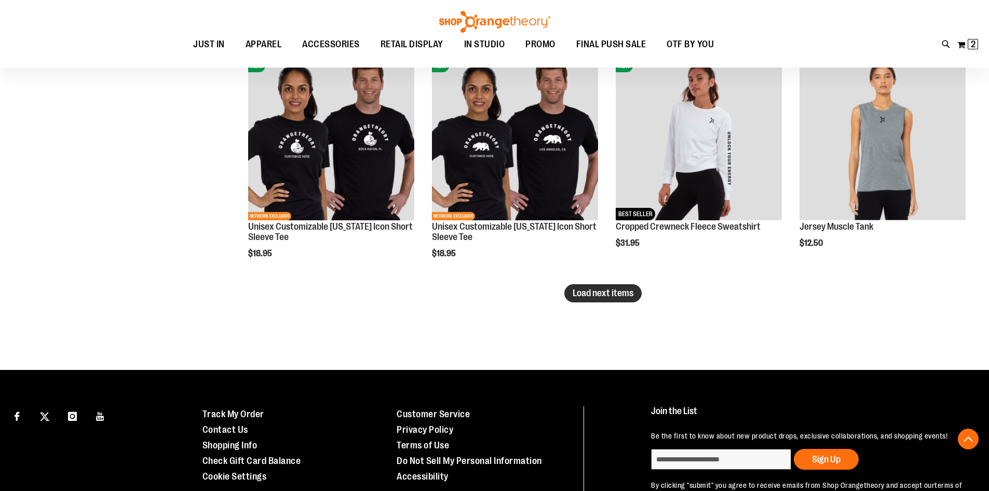
click at [616, 291] on span "Load next items" at bounding box center [603, 293] width 61 height 10
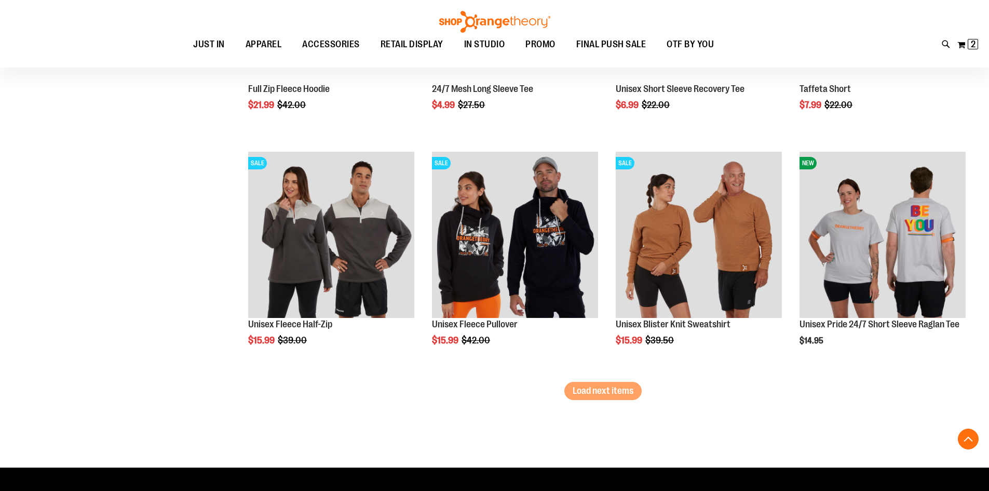
scroll to position [12539, 0]
